Goal: Information Seeking & Learning: Learn about a topic

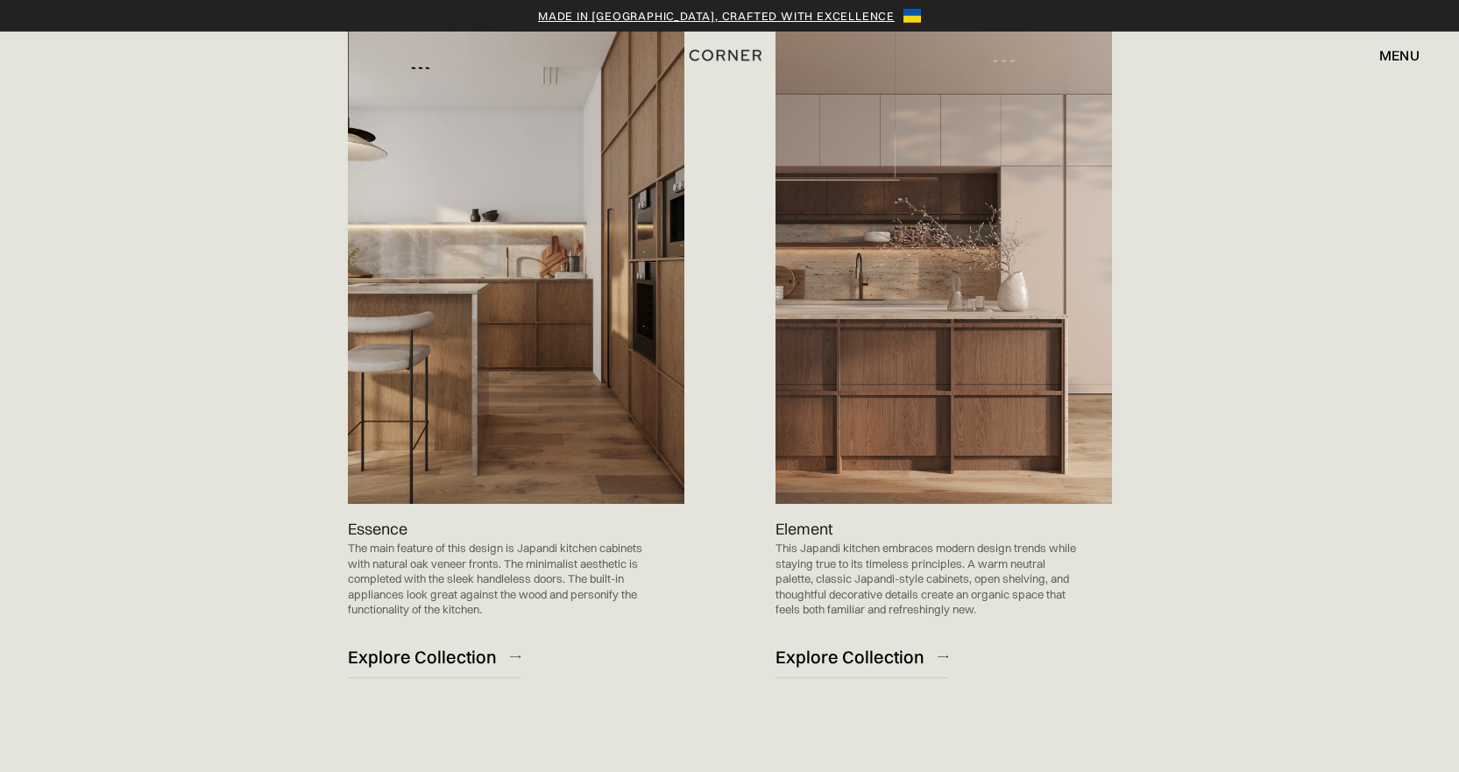
scroll to position [1752, 0]
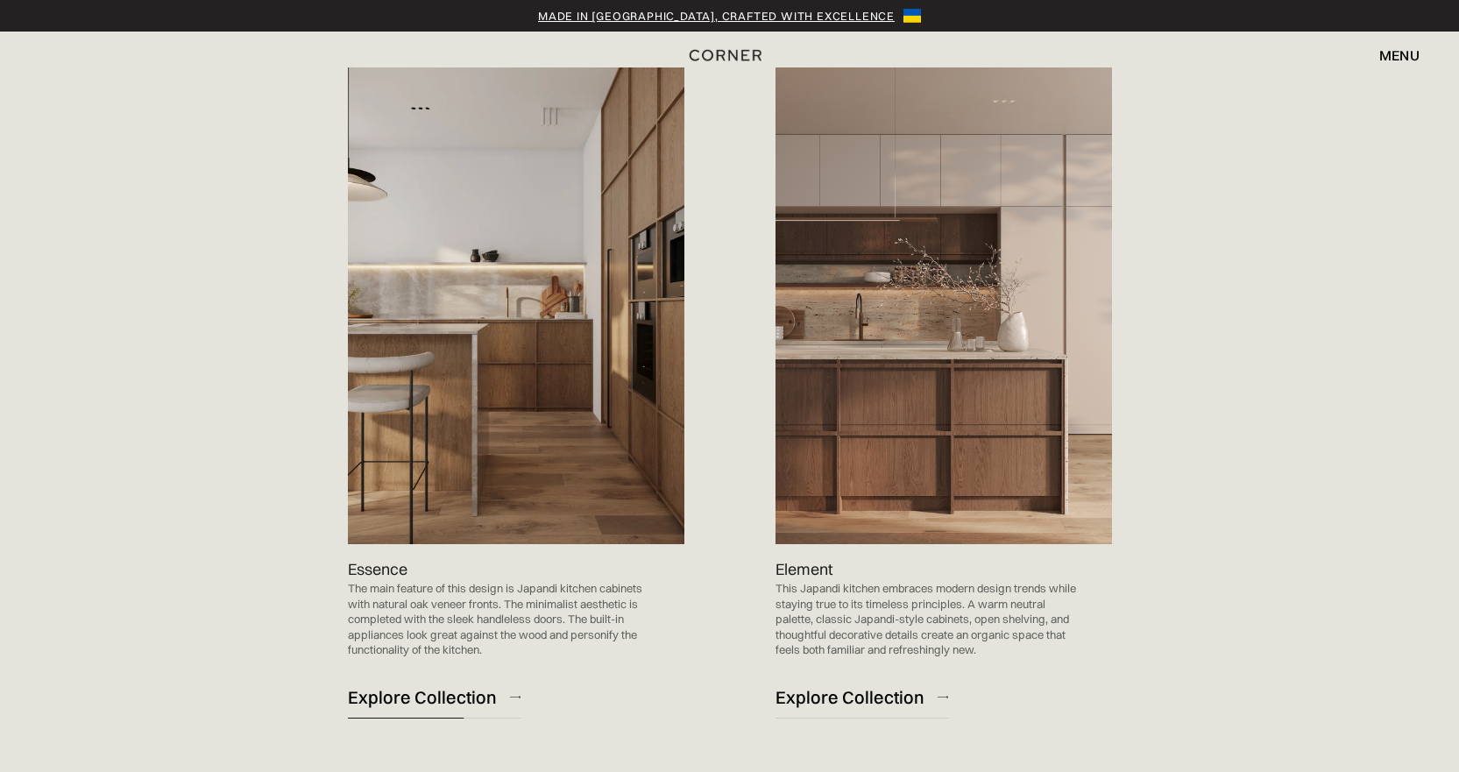
click at [418, 697] on div "Explore Collection" at bounding box center [422, 697] width 149 height 24
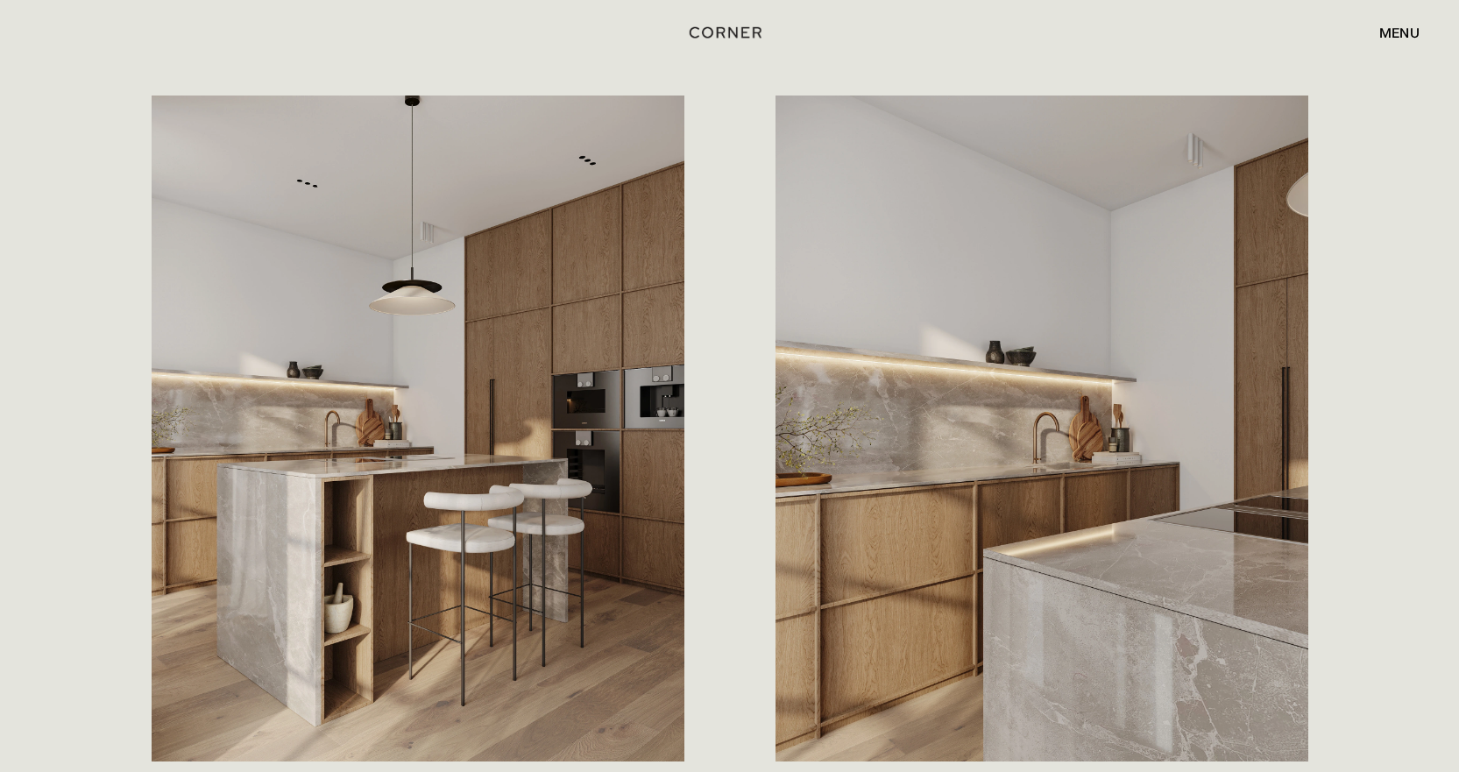
scroll to position [876, 0]
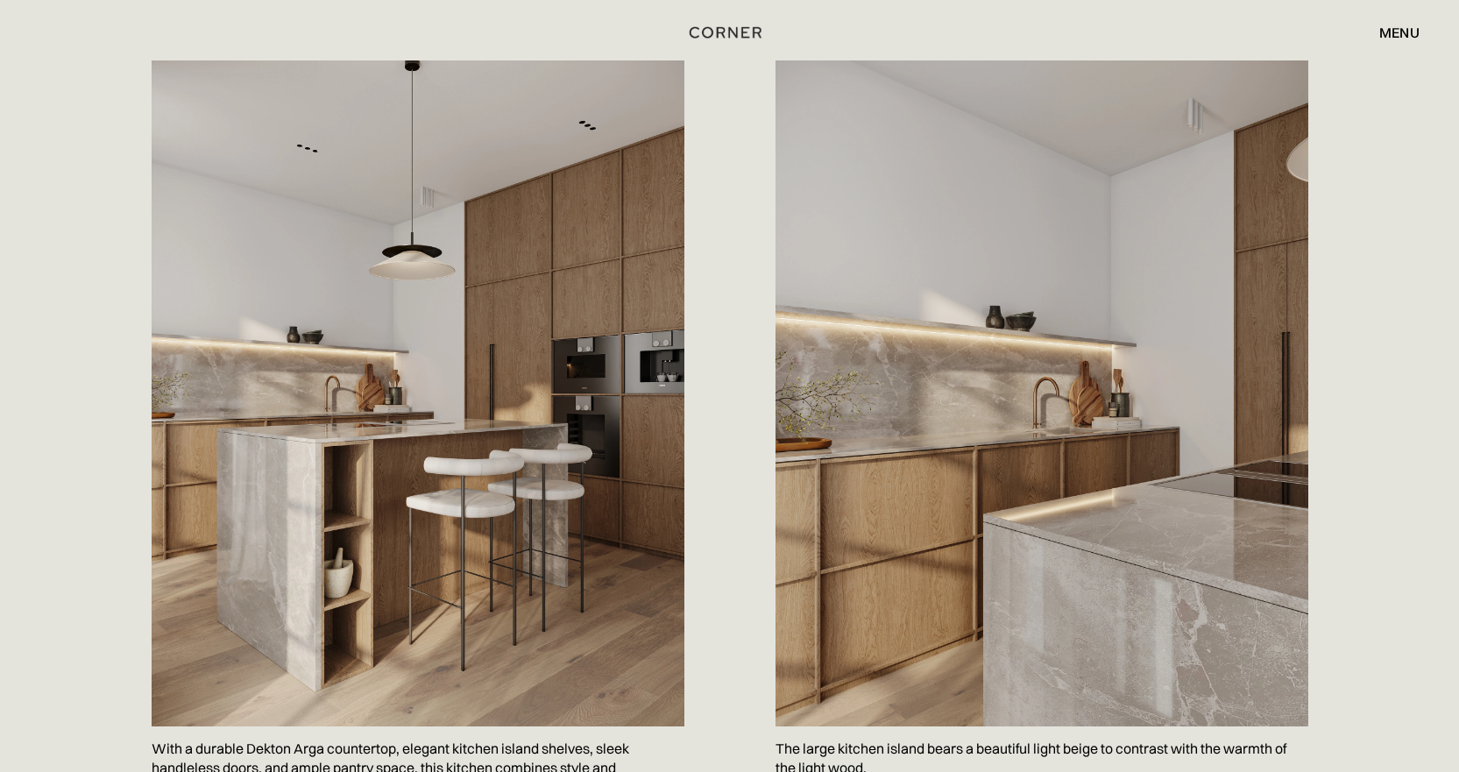
click at [716, 471] on div "Save With a durable Dekton Arga countertop, elegant kitchen island shelves, sle…" at bounding box center [436, 439] width 568 height 758
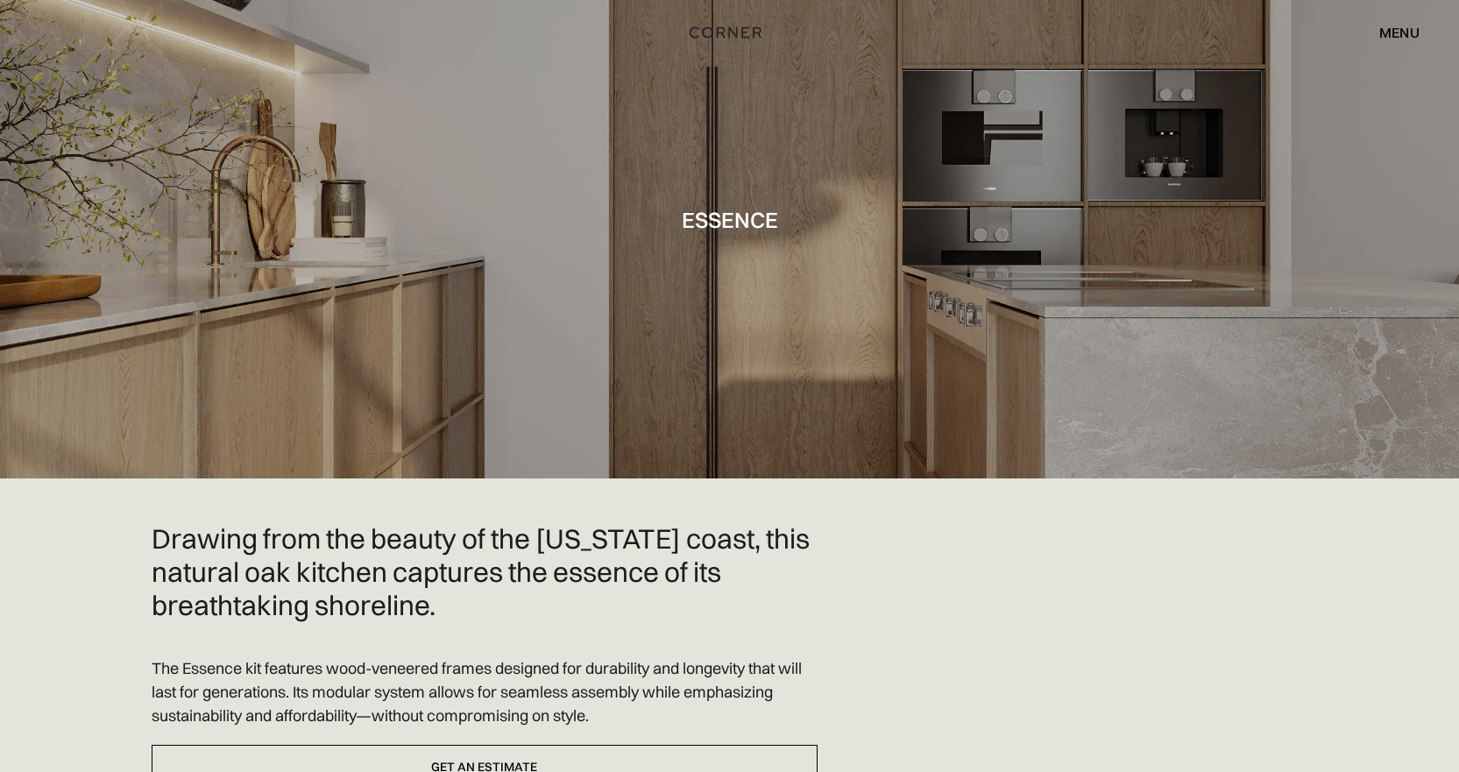
scroll to position [88, 0]
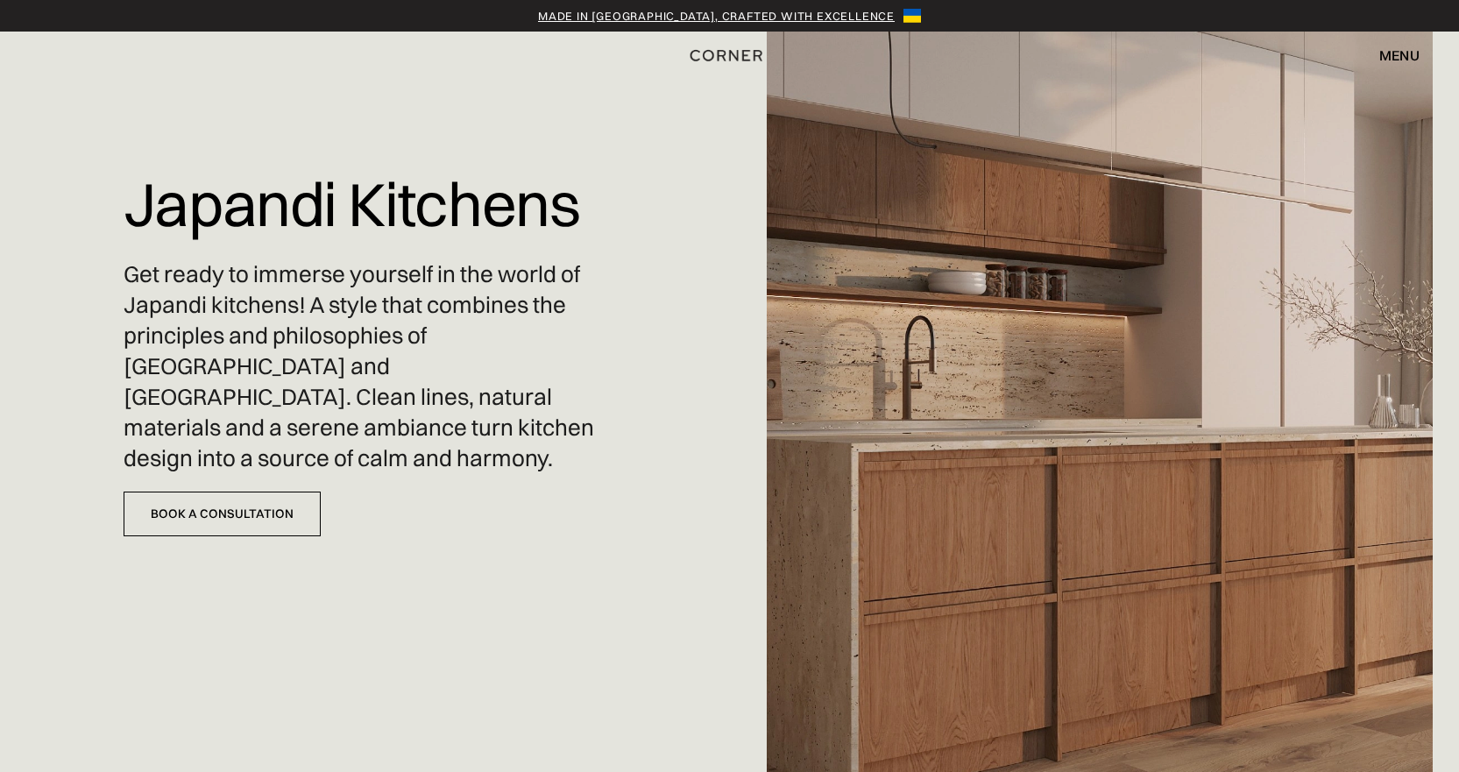
click at [729, 59] on img "home" at bounding box center [726, 55] width 72 height 23
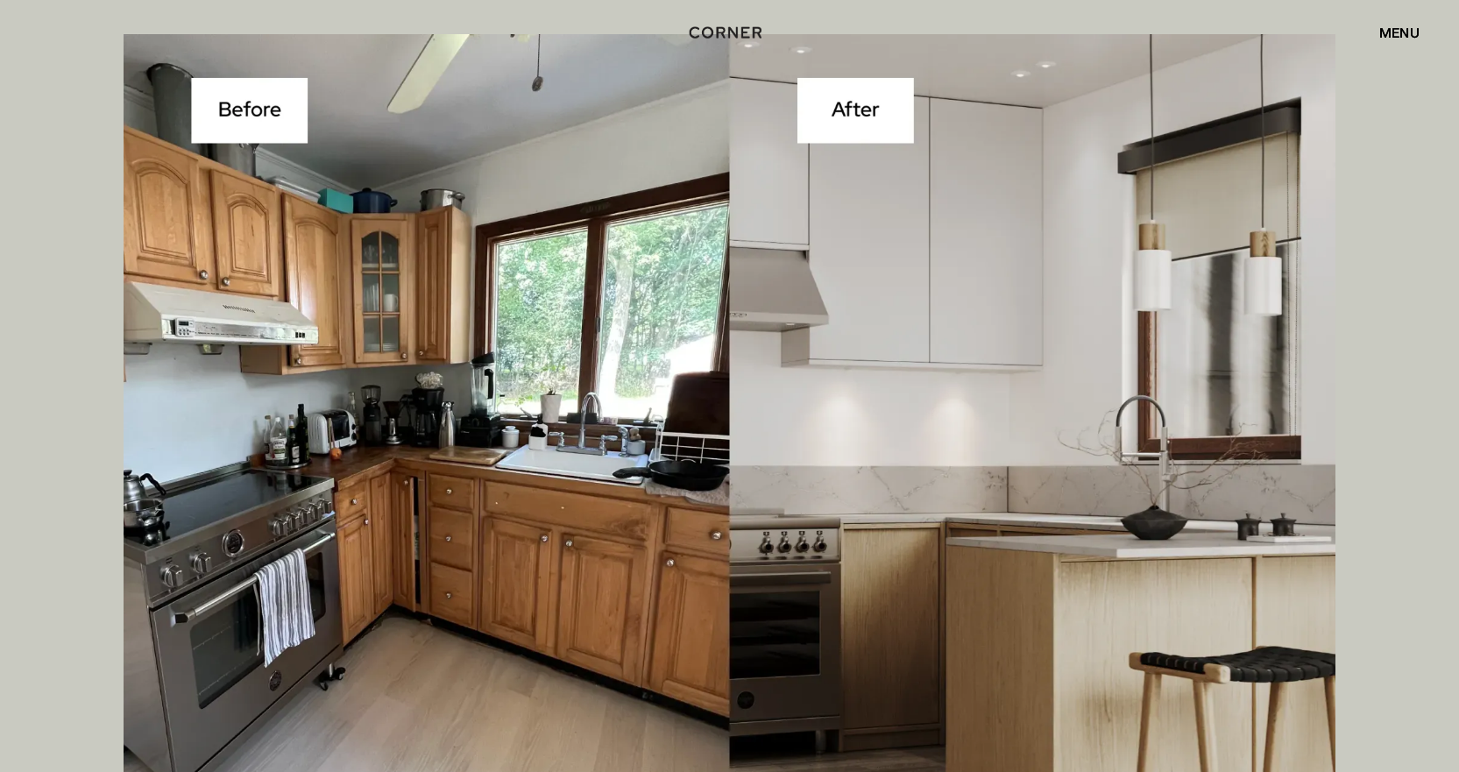
scroll to position [6309, 0]
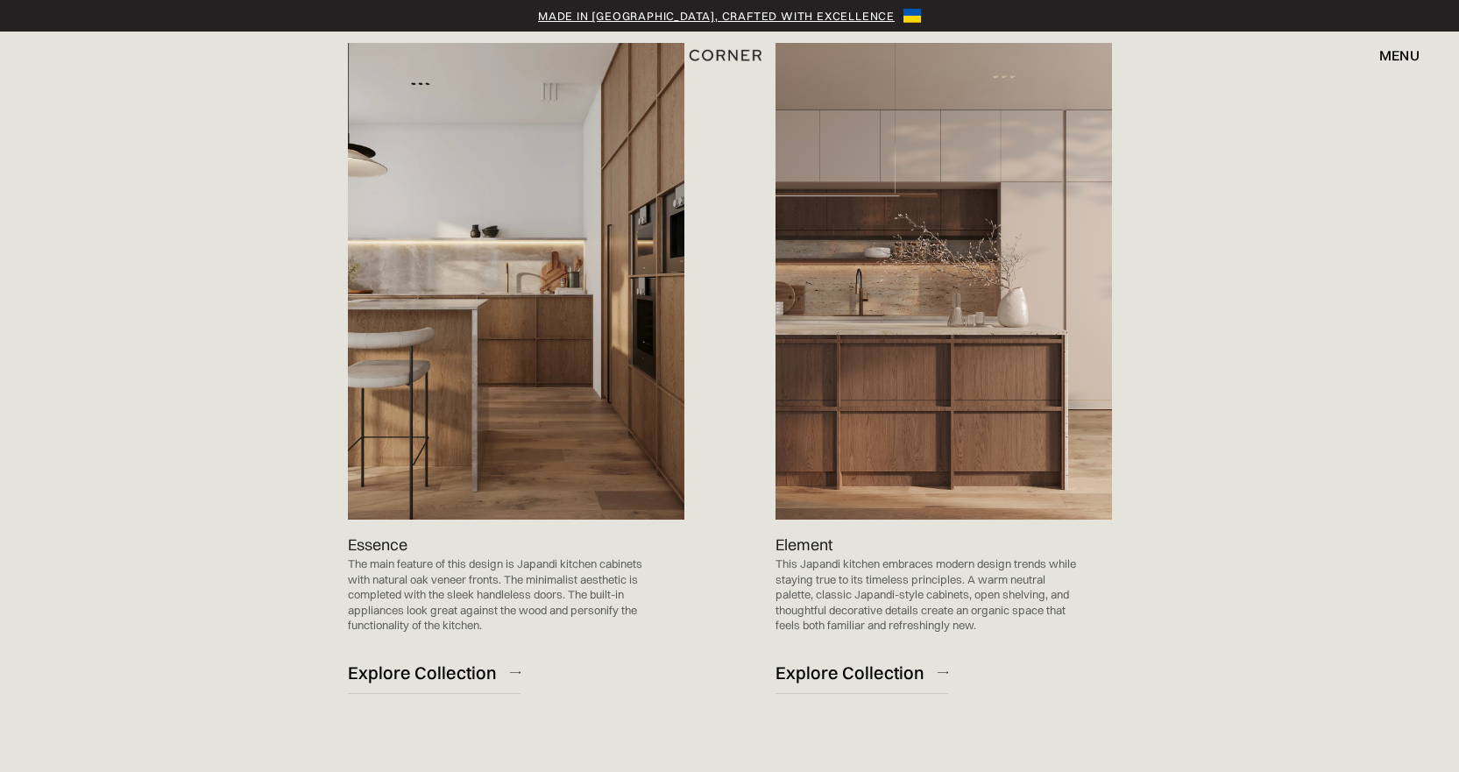
scroll to position [1928, 0]
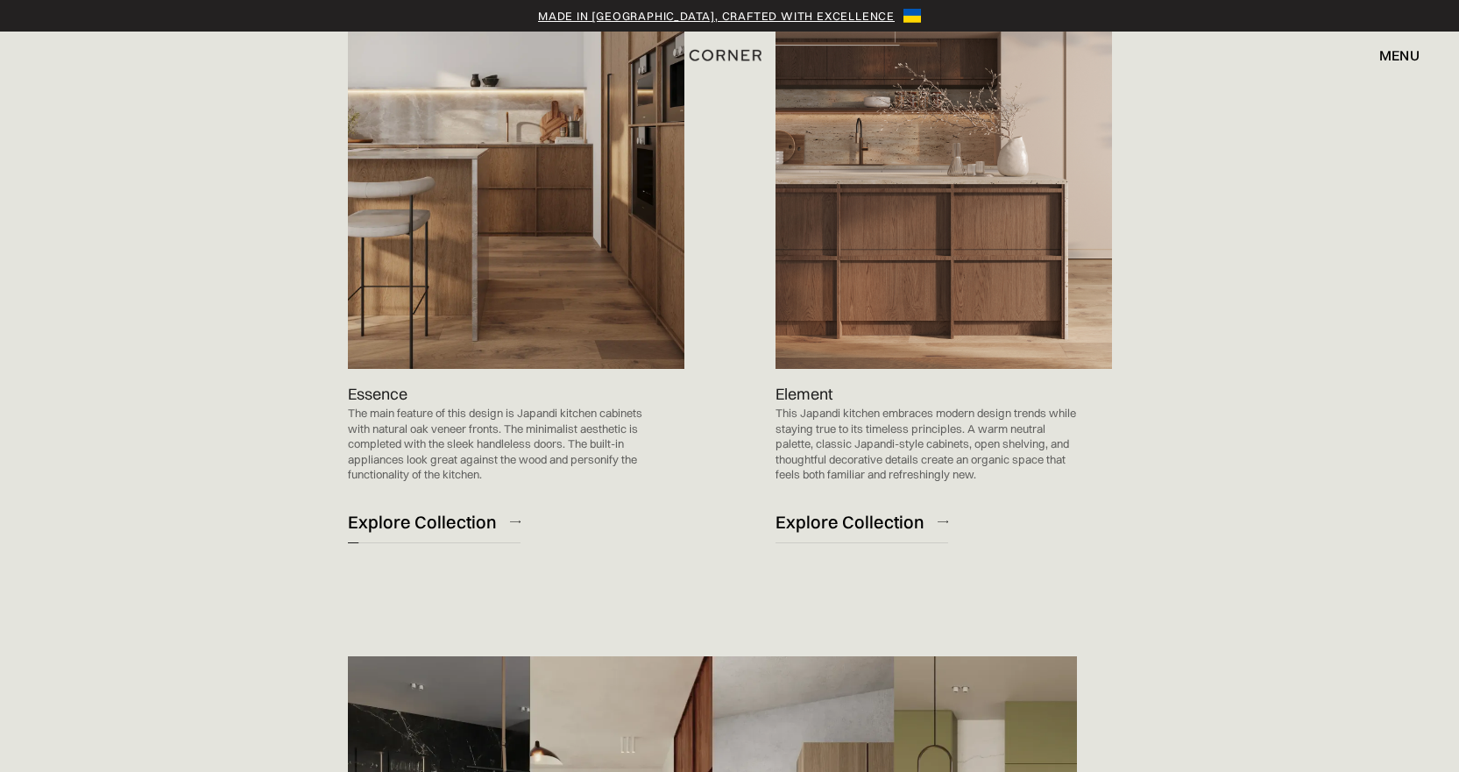
click at [455, 527] on div "Explore Collection" at bounding box center [422, 522] width 149 height 24
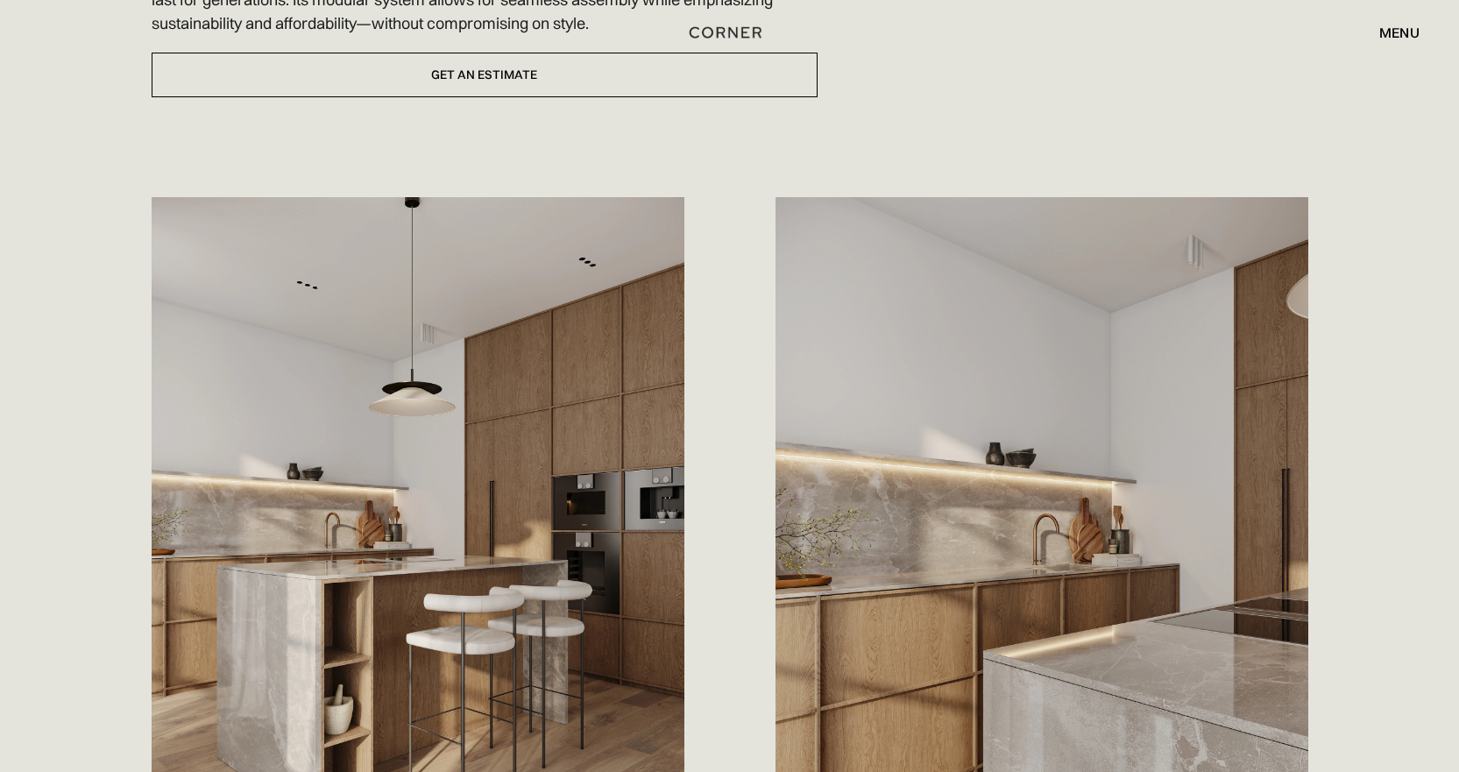
scroll to position [876, 0]
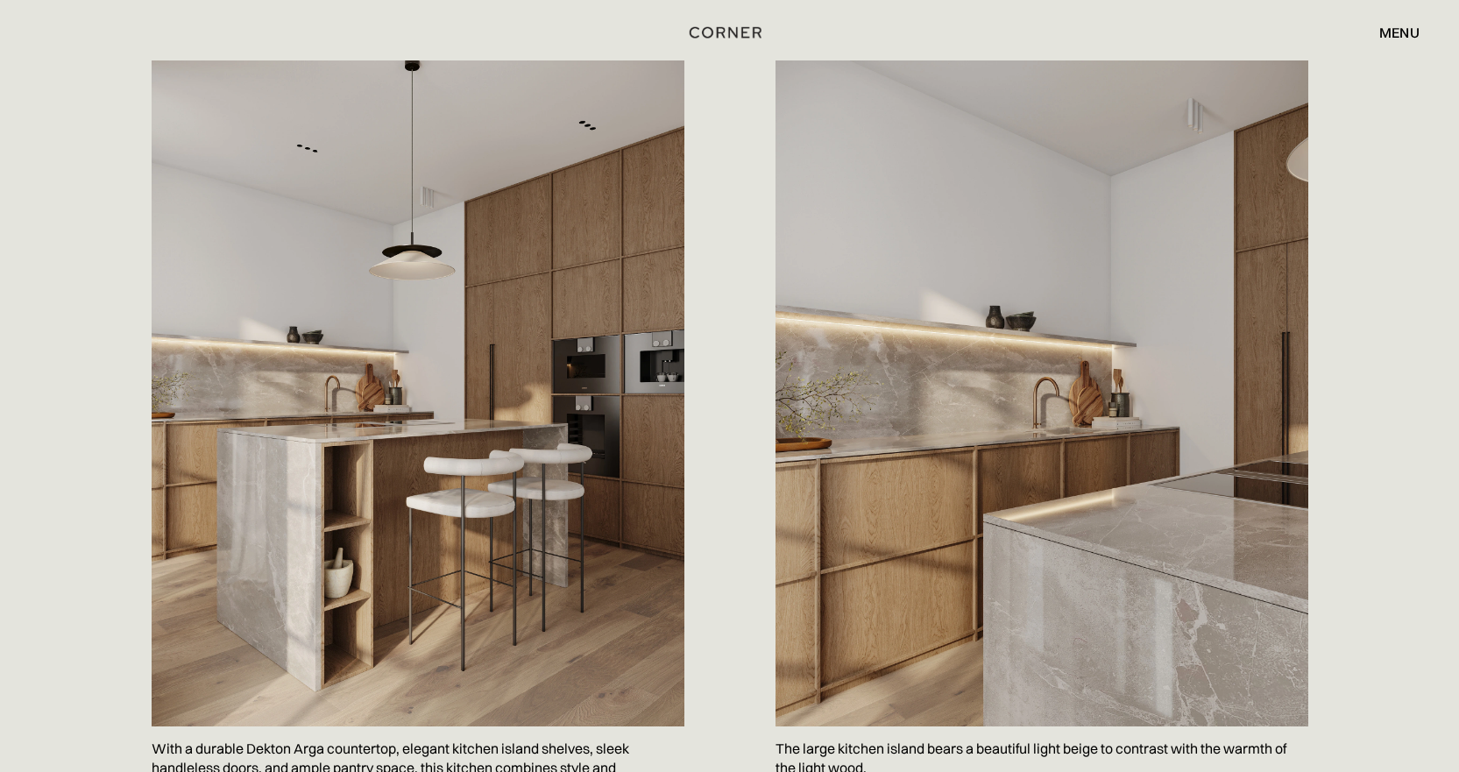
click at [720, 446] on div "Drawing from the beauty of the [US_STATE] coast, this natural oak kitchen captu…" at bounding box center [730, 255] width 1157 height 1125
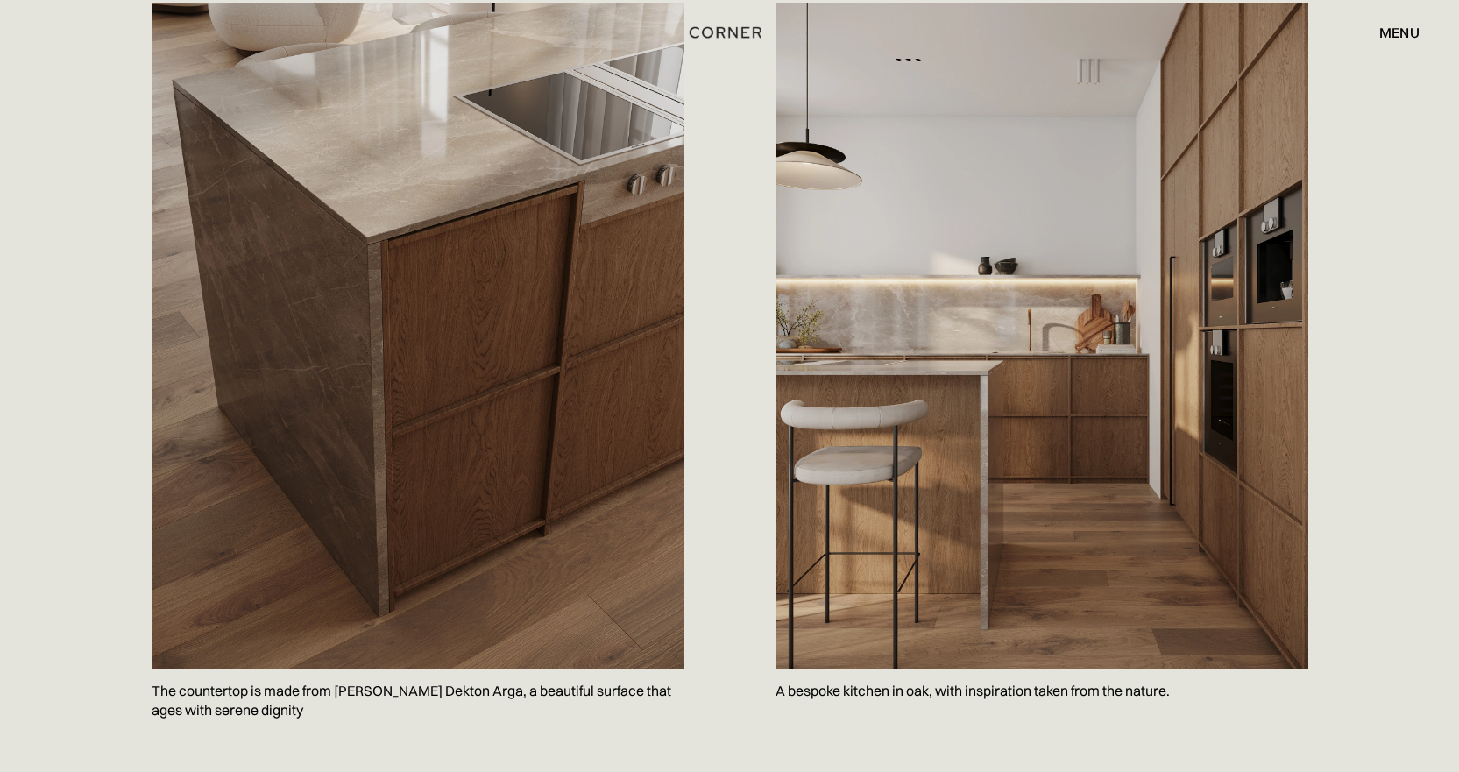
scroll to position [1840, 0]
click at [720, 506] on div "Save The countertop is made from [PERSON_NAME] Dekton Arga, a beautiful surface…" at bounding box center [730, 373] width 1157 height 739
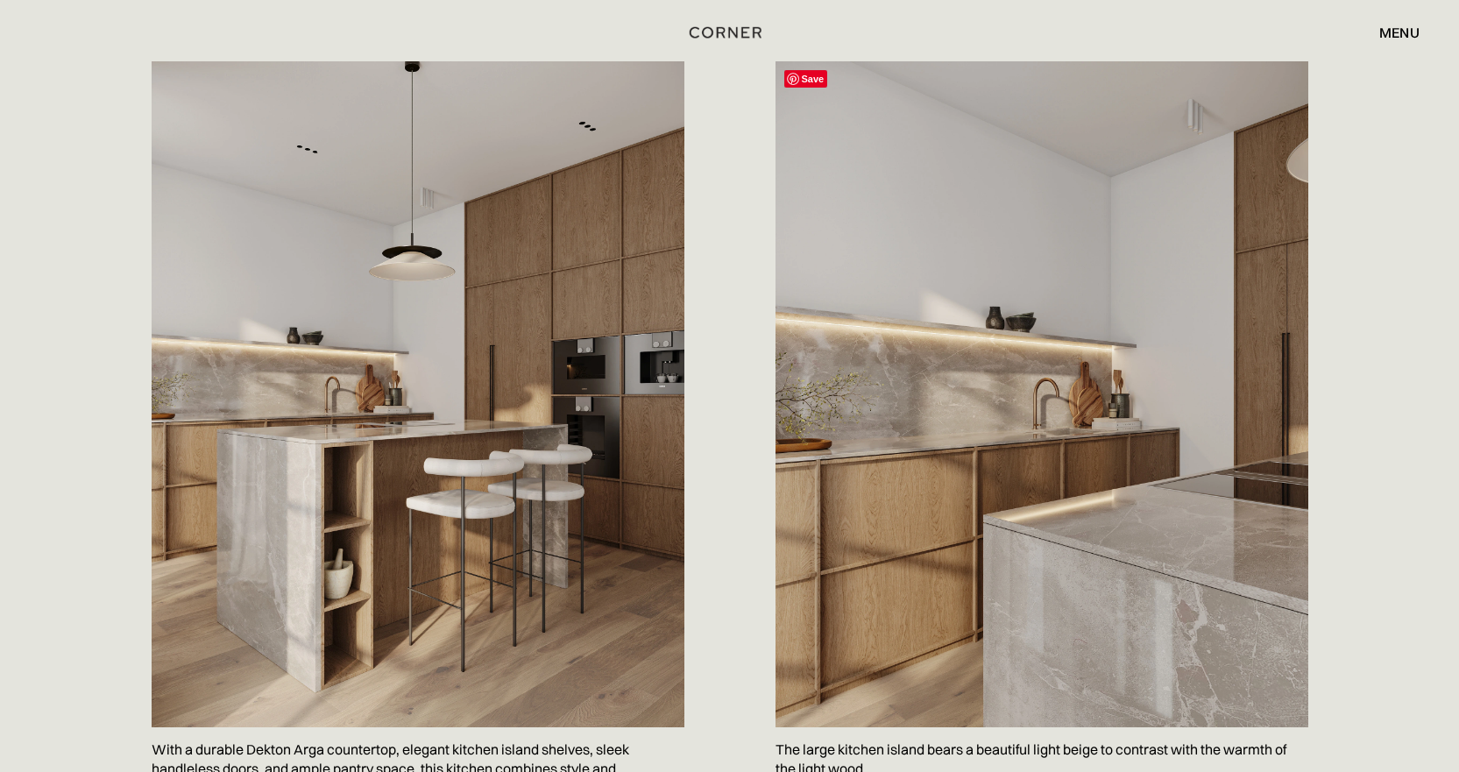
scroll to position [876, 0]
drag, startPoint x: 530, startPoint y: 322, endPoint x: 146, endPoint y: 302, distance: 384.3
click at [146, 302] on div "Drawing from the beauty of the [US_STATE] coast, this natural oak kitchen captu…" at bounding box center [729, 287] width 1209 height 1274
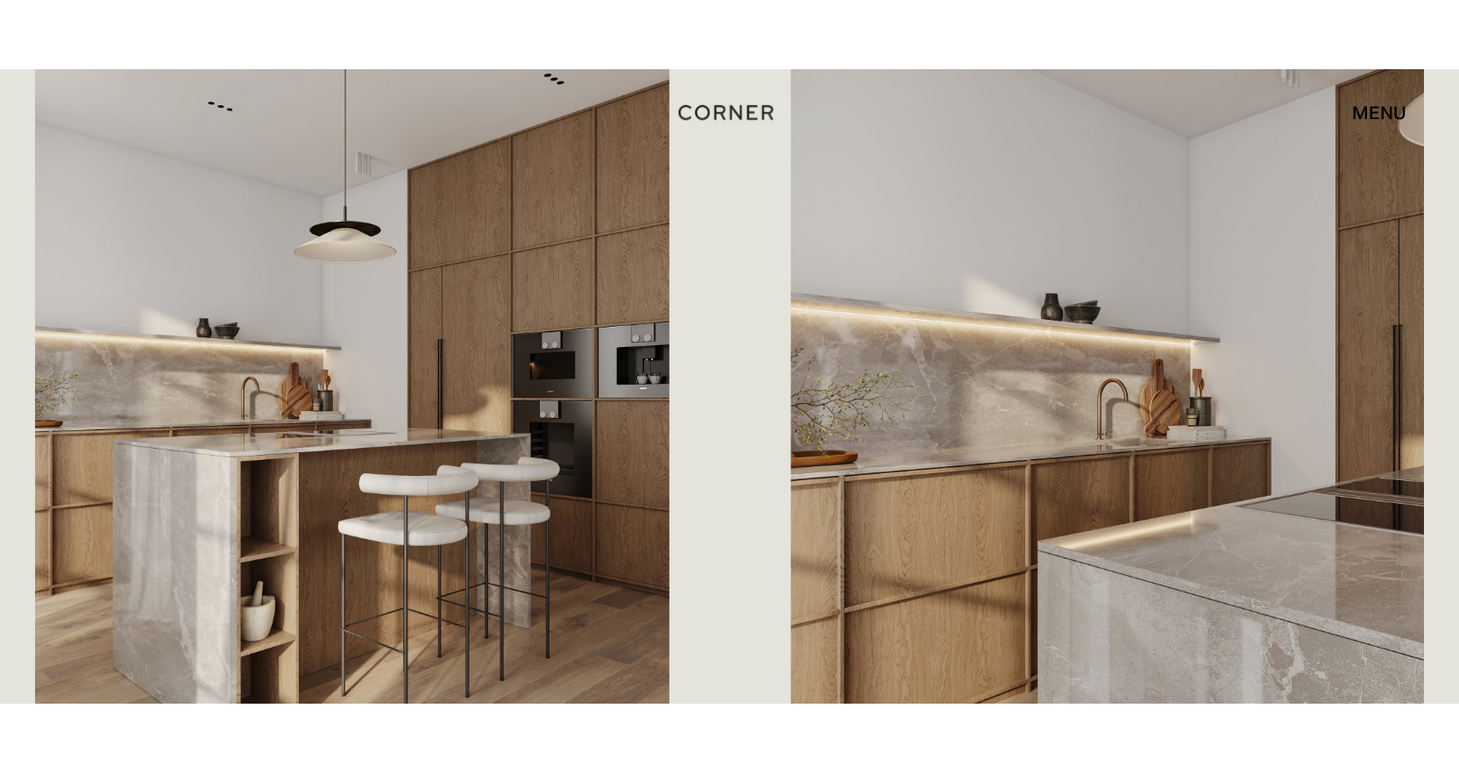
scroll to position [964, 0]
